Goal: Navigation & Orientation: Find specific page/section

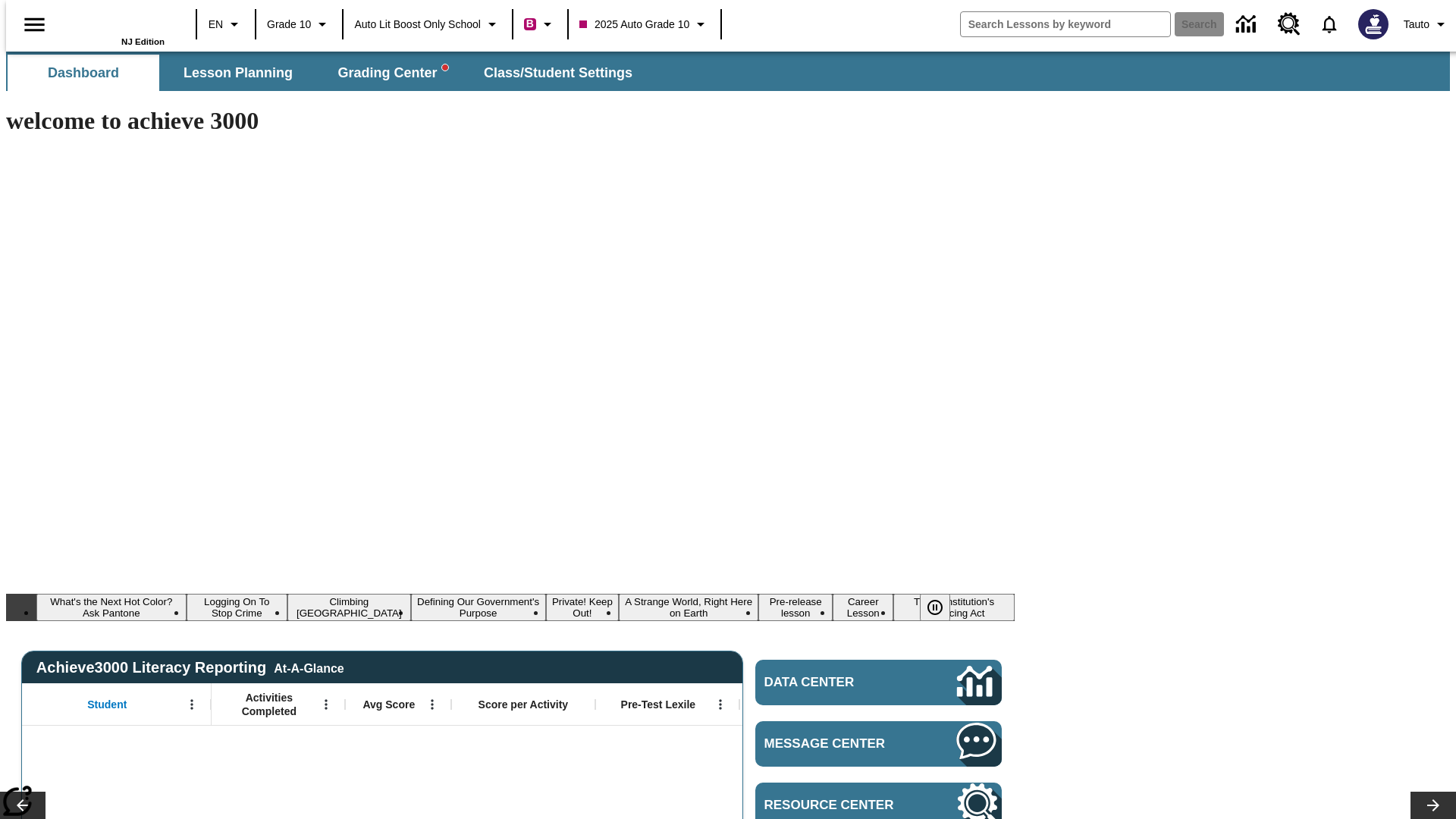
type input "-1"
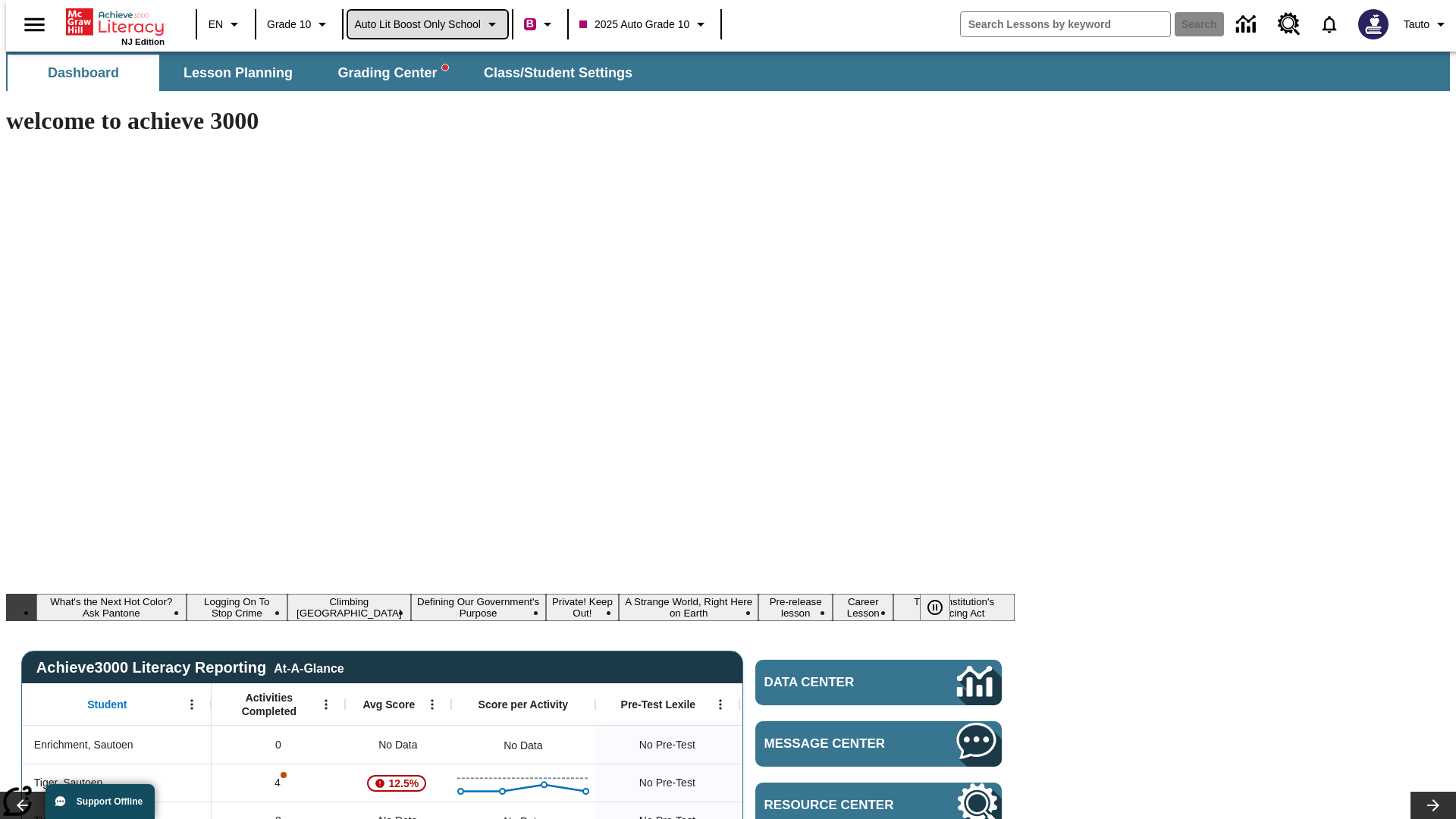
click at [427, 24] on span "Auto Lit Boost only School" at bounding box center [418, 24] width 127 height 16
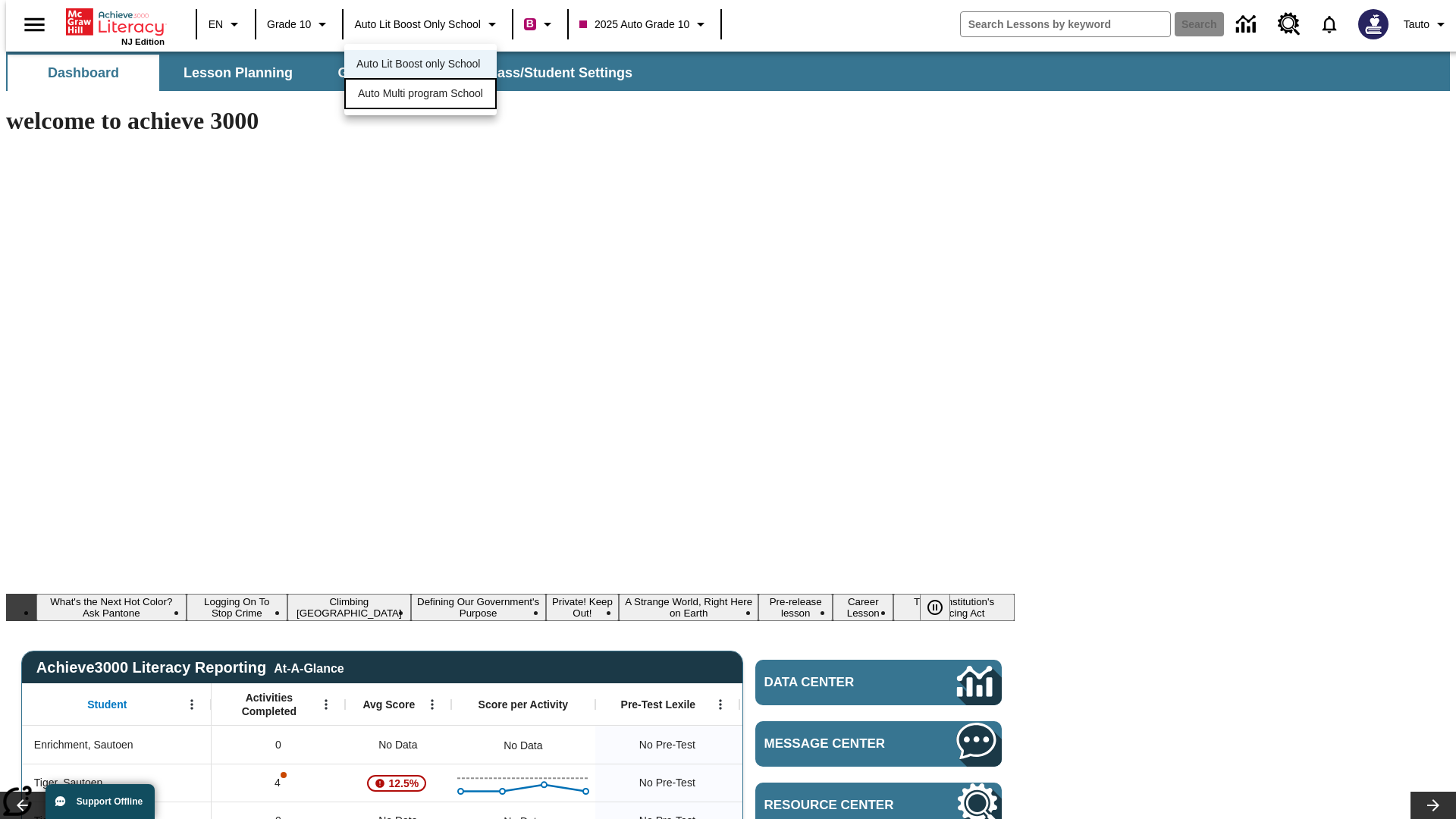
click at [425, 94] on span "Auto Multi program School" at bounding box center [420, 94] width 125 height 16
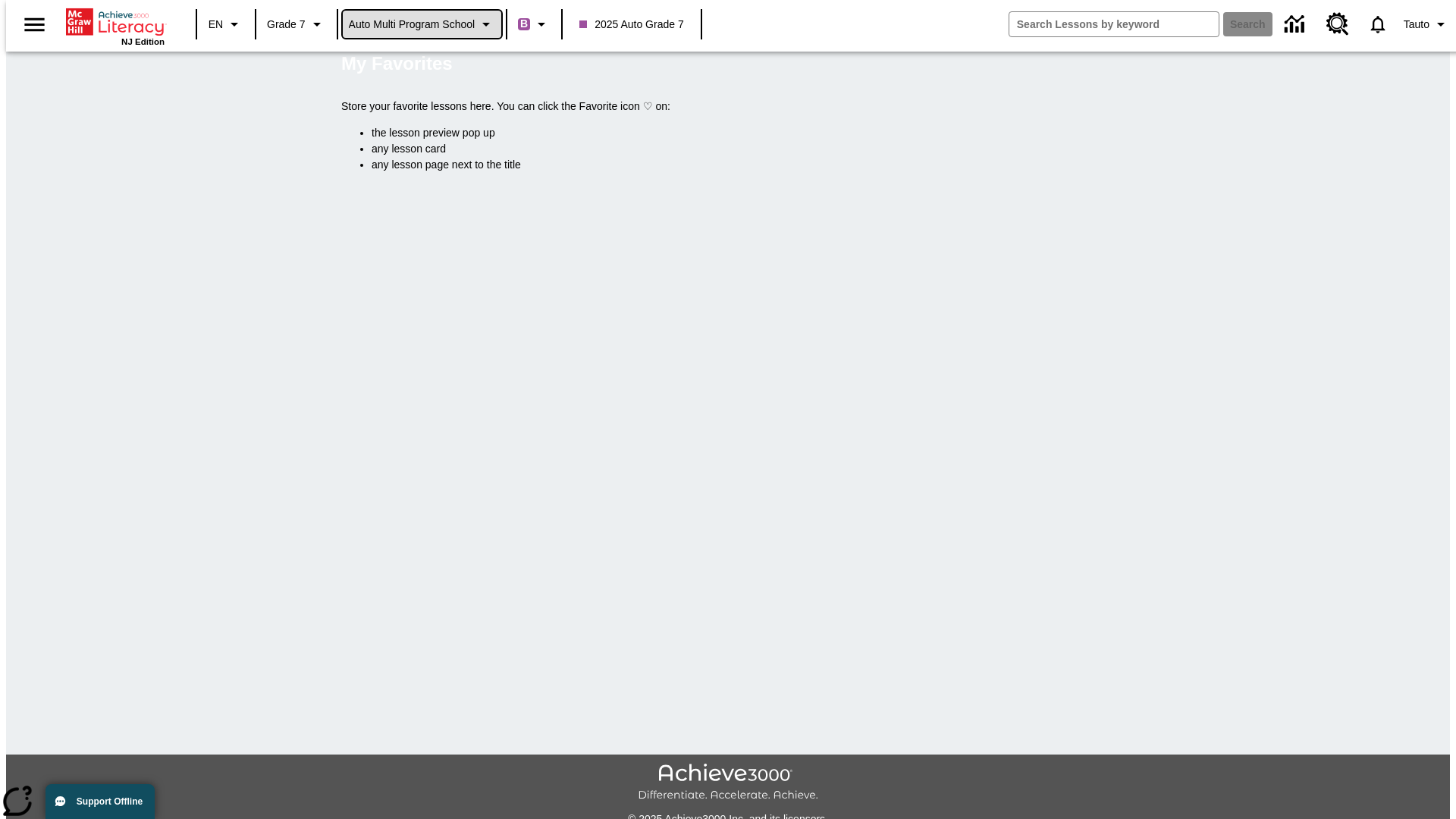
click at [422, 24] on span "Auto Multi program School" at bounding box center [412, 24] width 127 height 16
click at [417, 65] on span "Auto Lit Boost only School" at bounding box center [412, 64] width 124 height 16
